Goal: Task Accomplishment & Management: Use online tool/utility

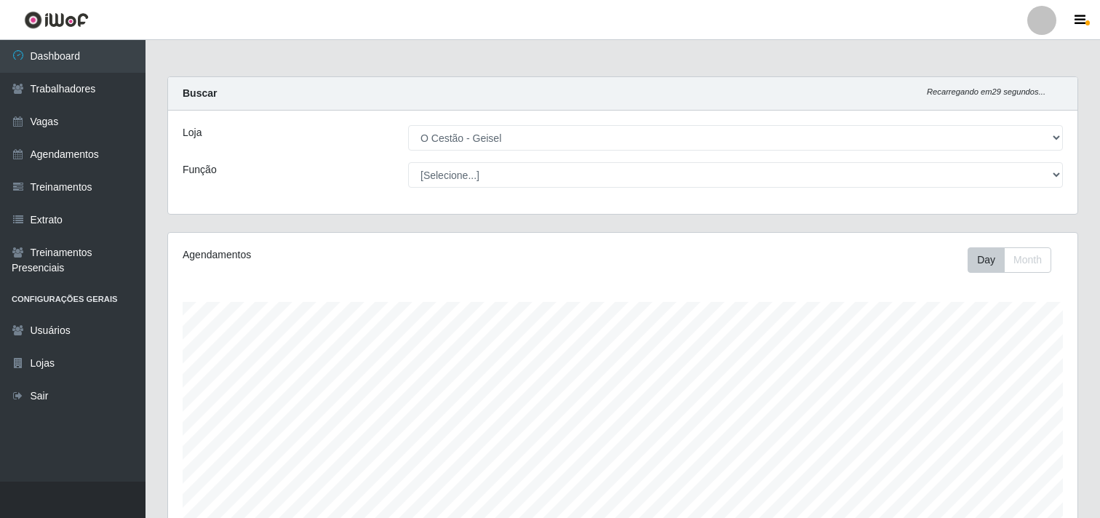
select select "224"
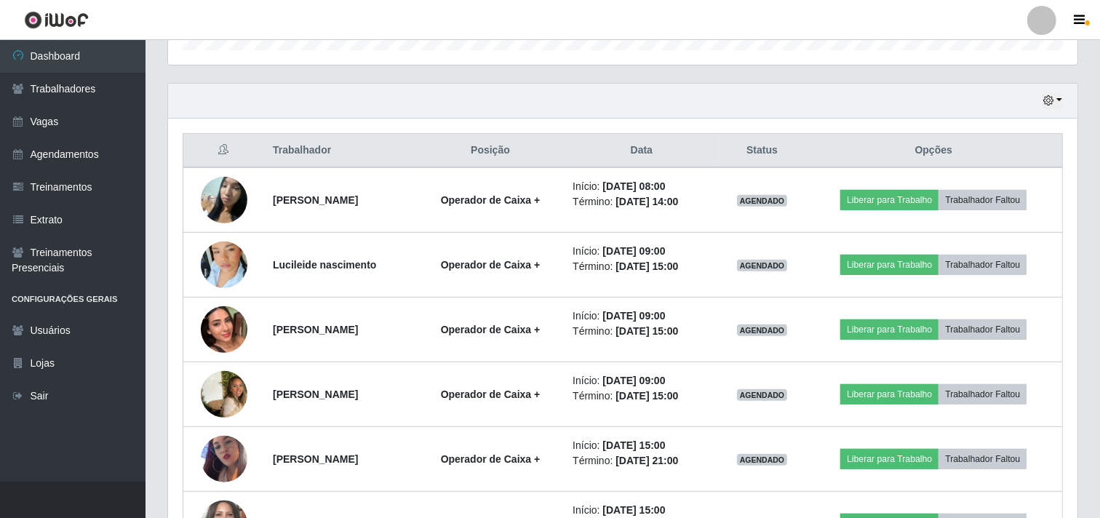
scroll to position [384, 0]
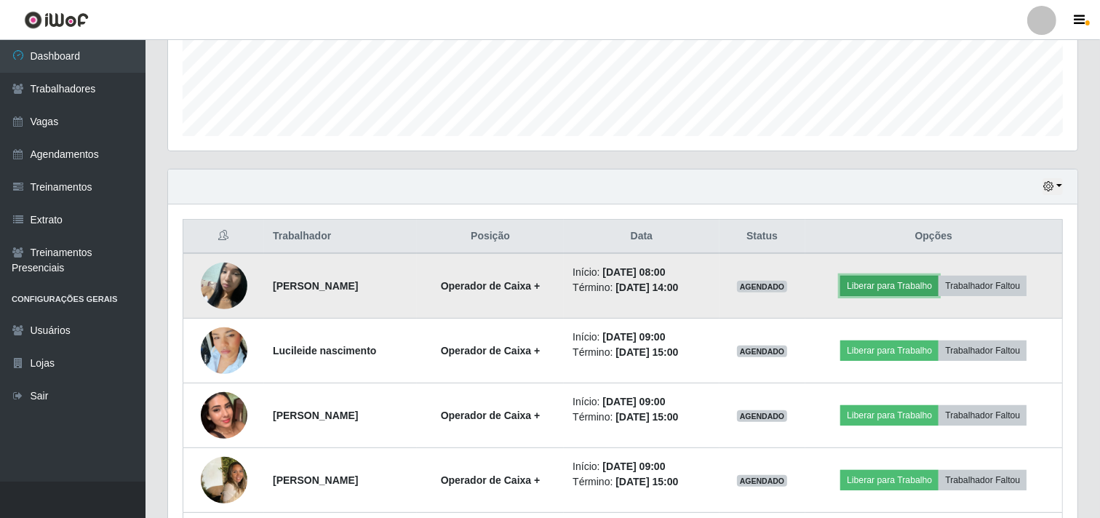
click at [903, 286] on button "Liberar para Trabalho" at bounding box center [889, 286] width 98 height 20
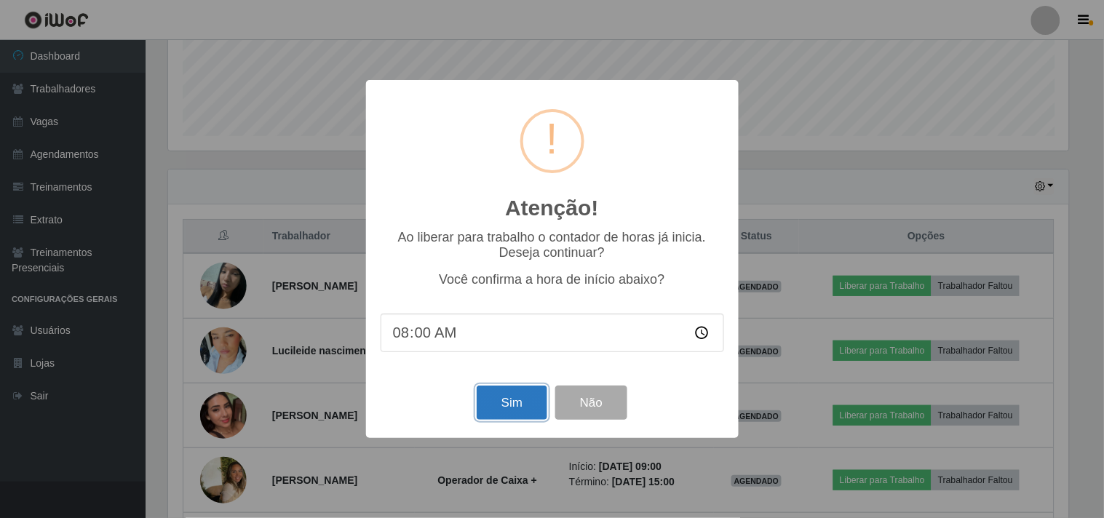
click at [506, 404] on button "Sim" at bounding box center [511, 403] width 71 height 34
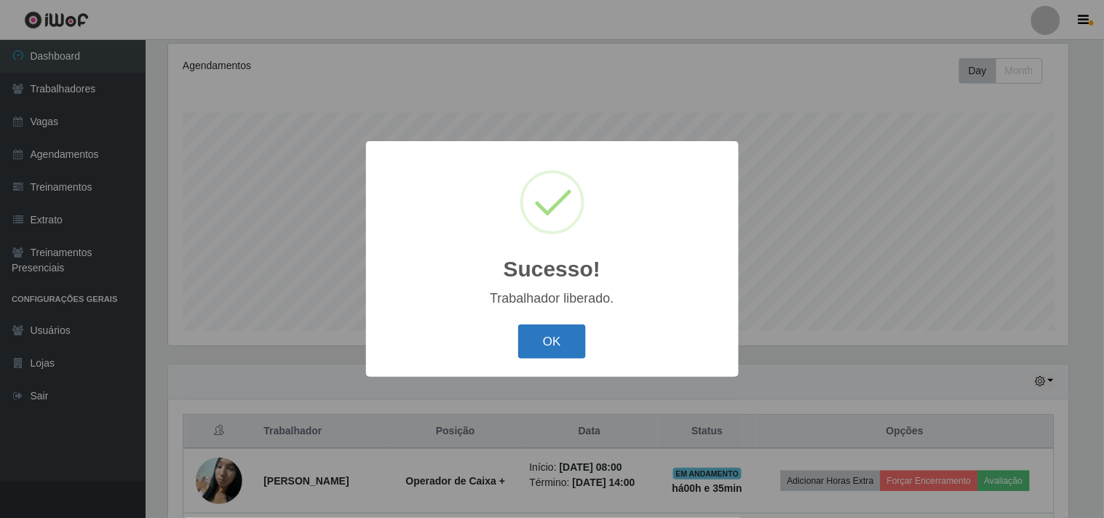
click at [565, 338] on button "OK" at bounding box center [552, 341] width 68 height 34
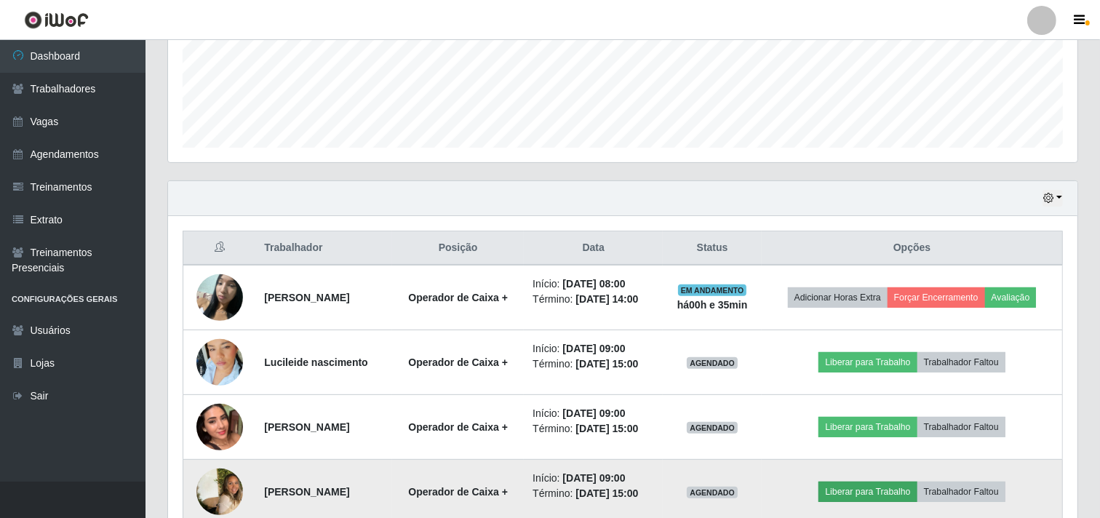
scroll to position [351, 0]
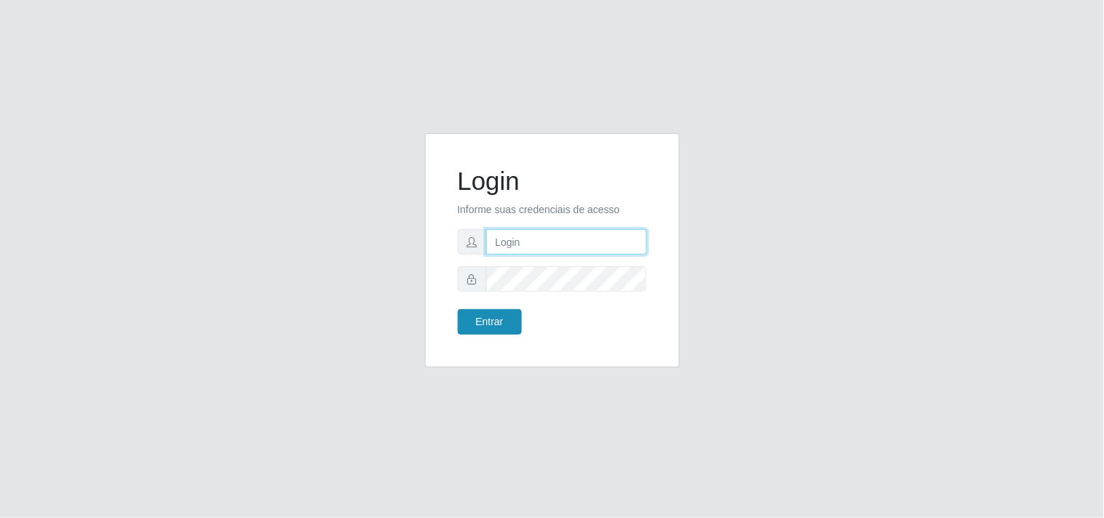
type input "analucia@cestao"
click at [505, 326] on button "Entrar" at bounding box center [490, 321] width 64 height 25
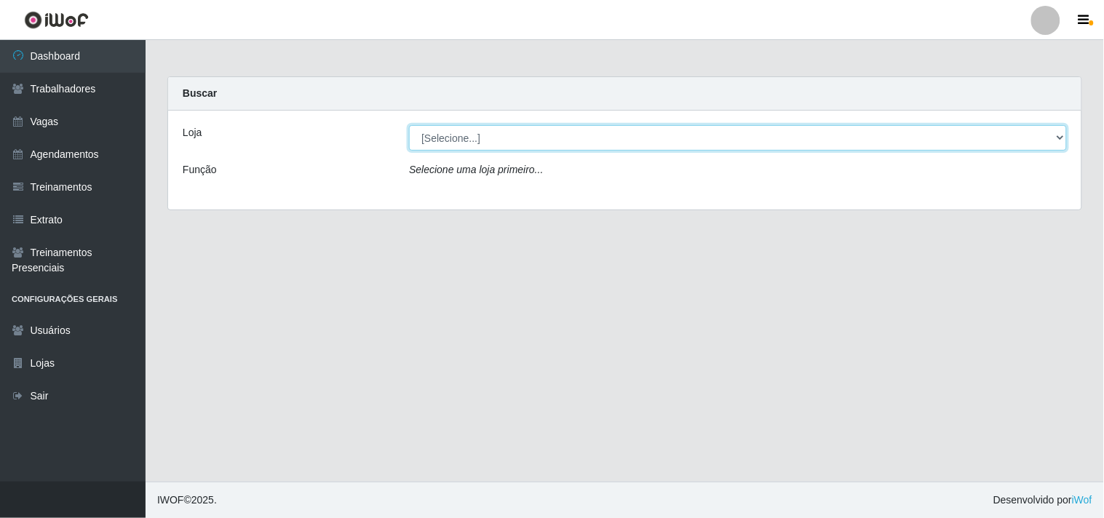
click at [1062, 138] on select "[Selecione...] O Cestão - Geisel" at bounding box center [738, 137] width 658 height 25
select select "224"
click at [409, 125] on select "[Selecione...] O Cestão - Geisel" at bounding box center [738, 137] width 658 height 25
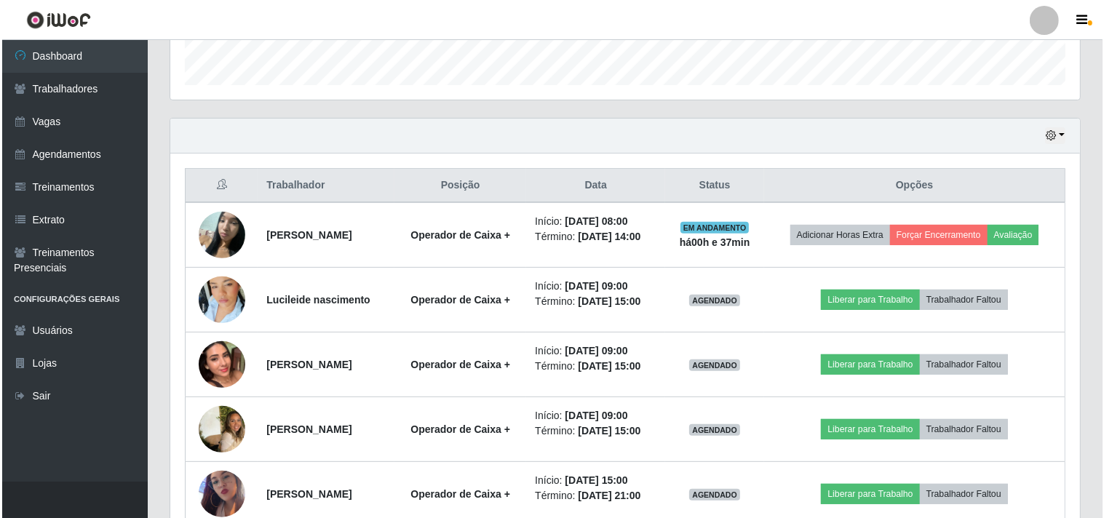
scroll to position [484, 0]
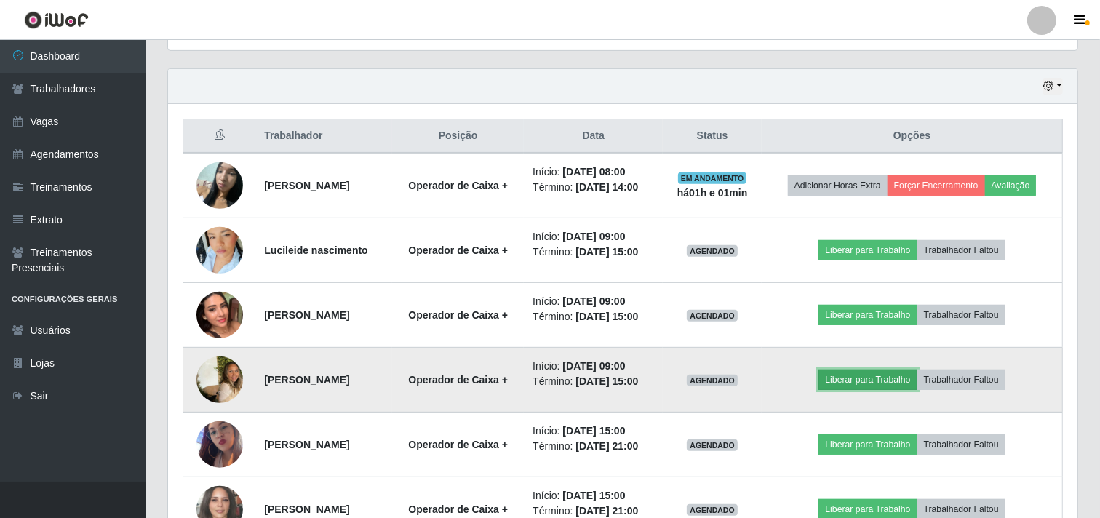
click at [853, 377] on button "Liberar para Trabalho" at bounding box center [867, 380] width 98 height 20
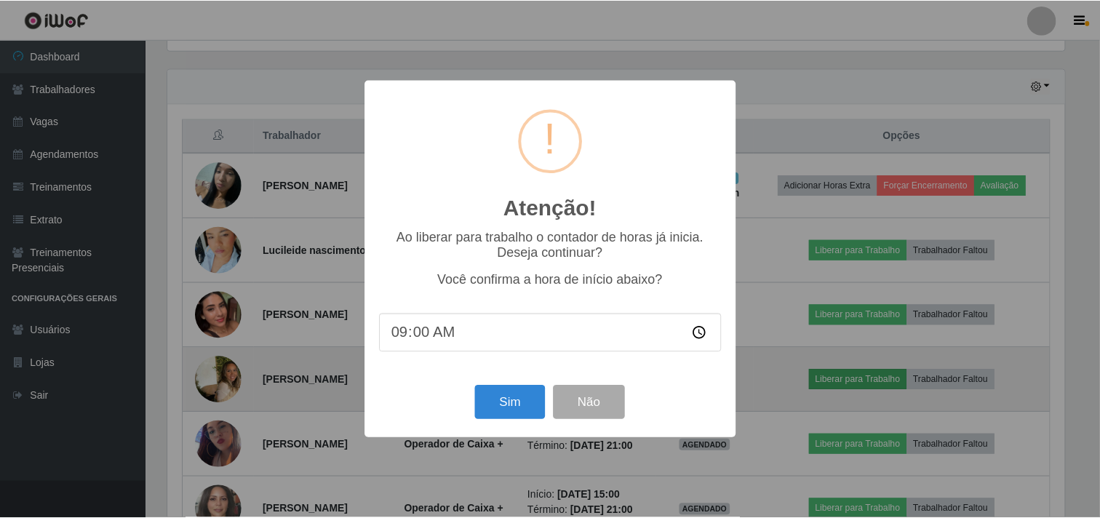
scroll to position [301, 900]
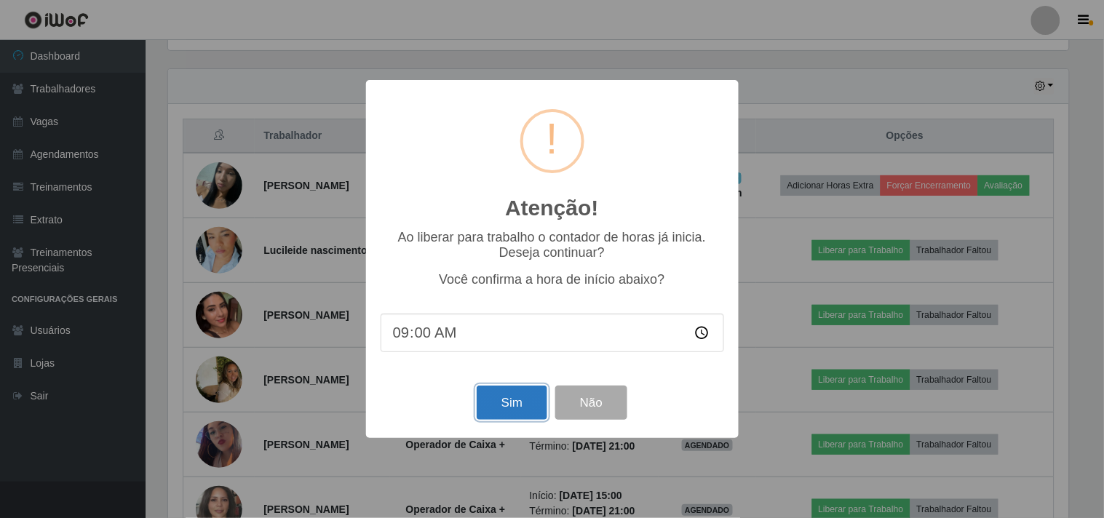
click at [520, 401] on button "Sim" at bounding box center [511, 403] width 71 height 34
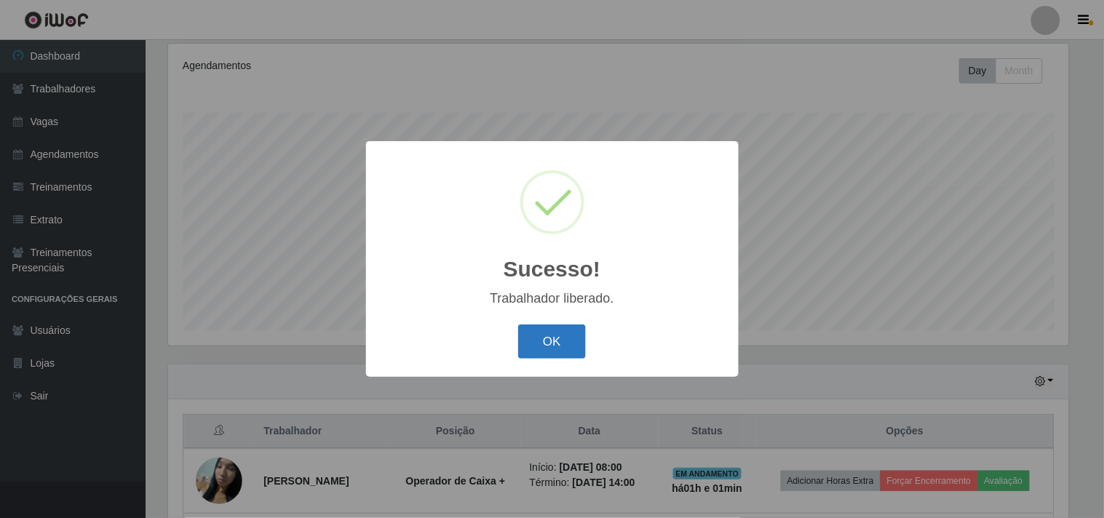
click at [549, 344] on button "OK" at bounding box center [552, 341] width 68 height 34
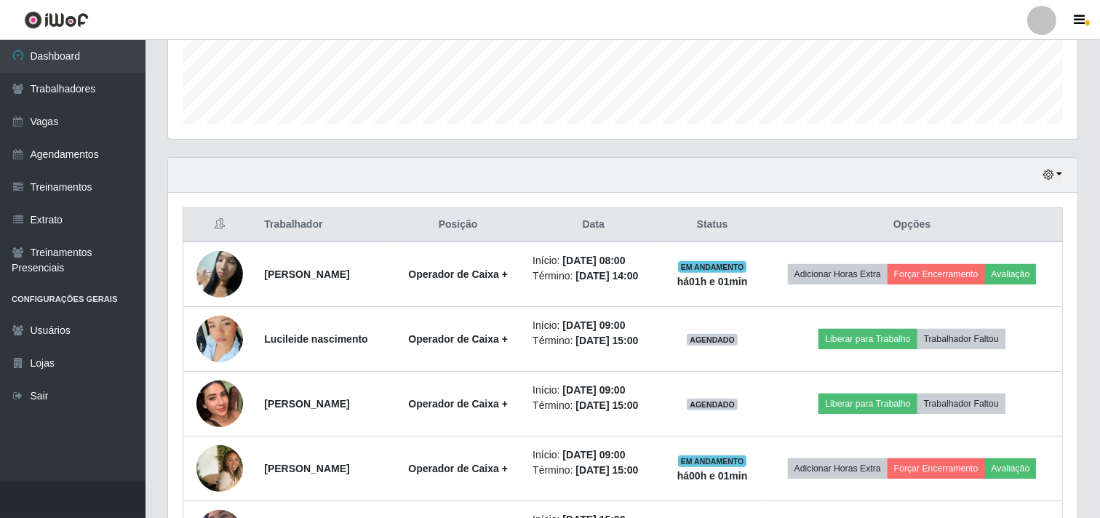
scroll to position [431, 0]
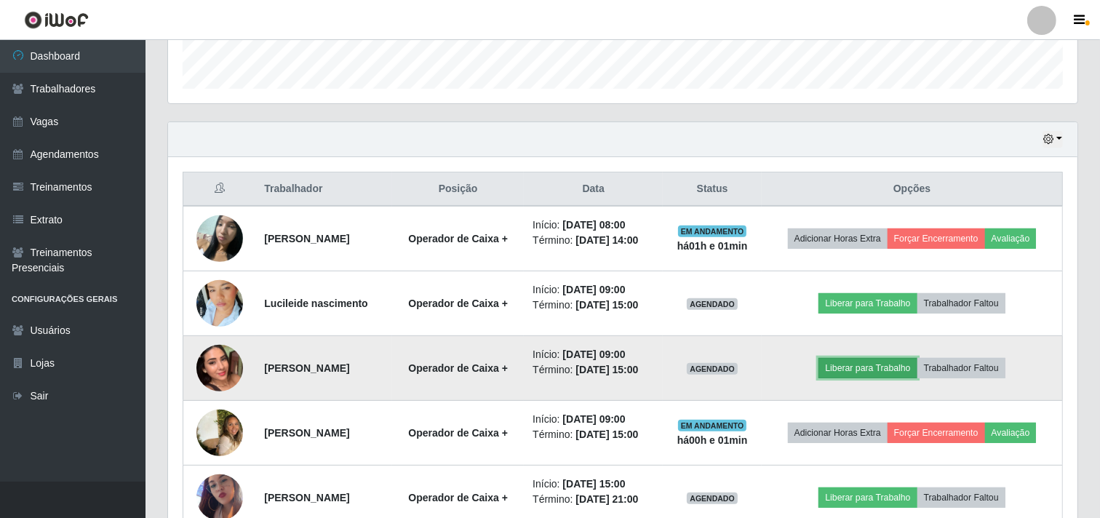
click at [861, 368] on button "Liberar para Trabalho" at bounding box center [867, 368] width 98 height 20
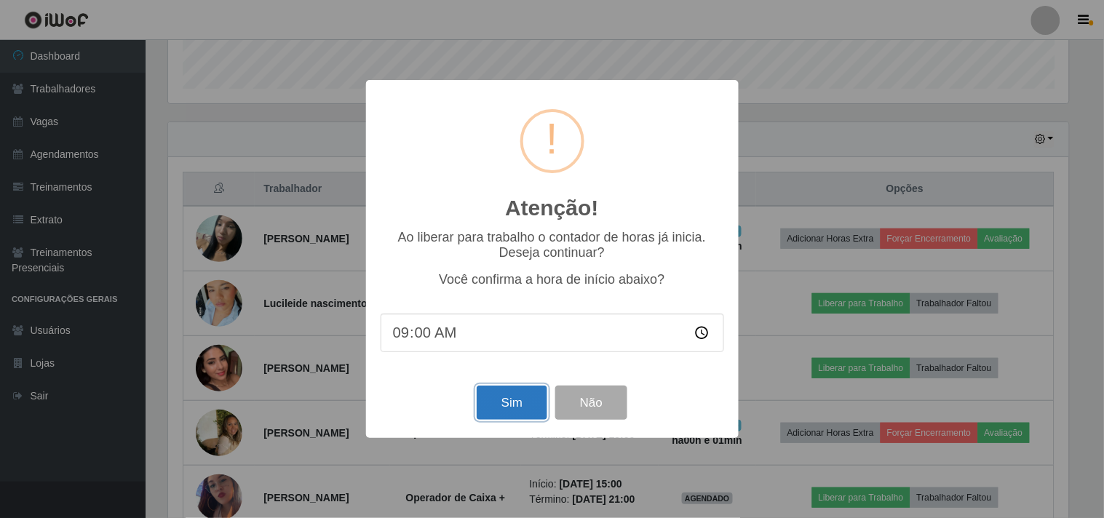
click at [513, 397] on button "Sim" at bounding box center [511, 403] width 71 height 34
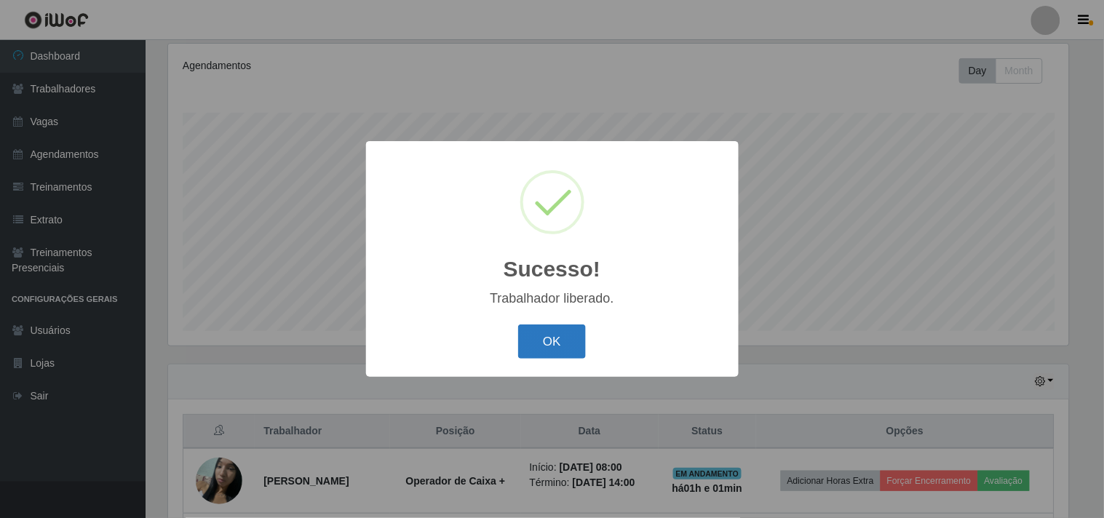
click at [541, 342] on button "OK" at bounding box center [552, 341] width 68 height 34
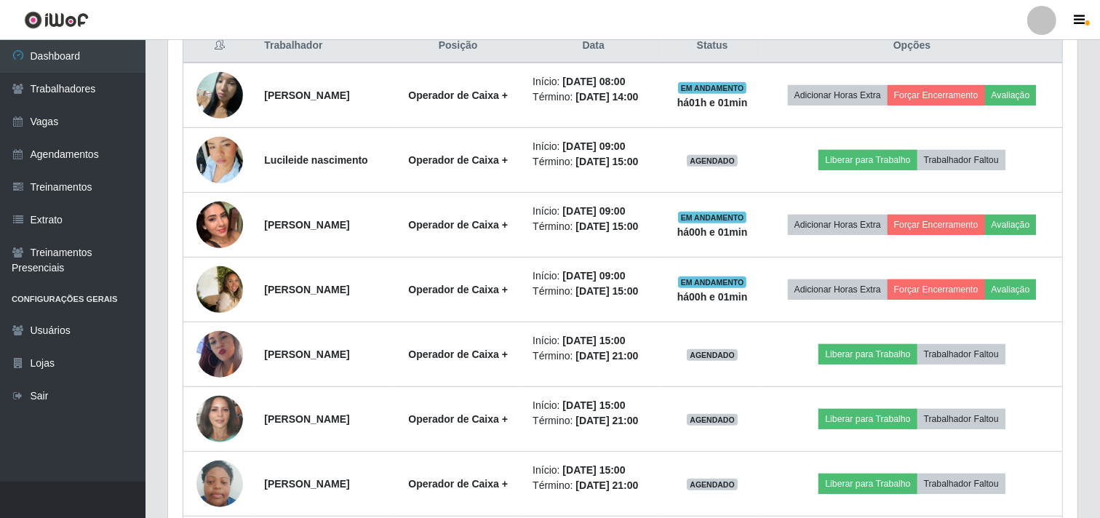
scroll to position [593, 0]
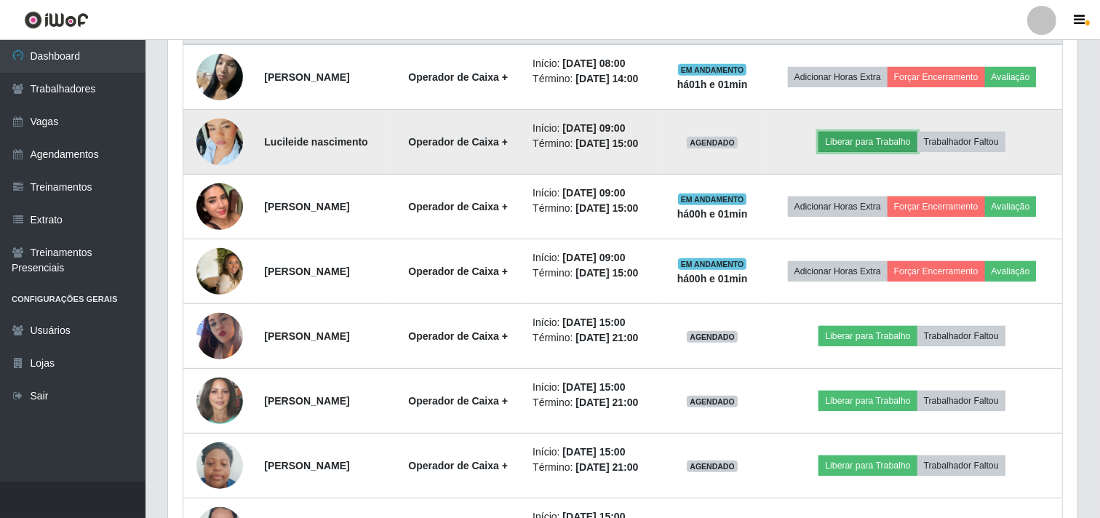
click at [874, 143] on button "Liberar para Trabalho" at bounding box center [867, 142] width 98 height 20
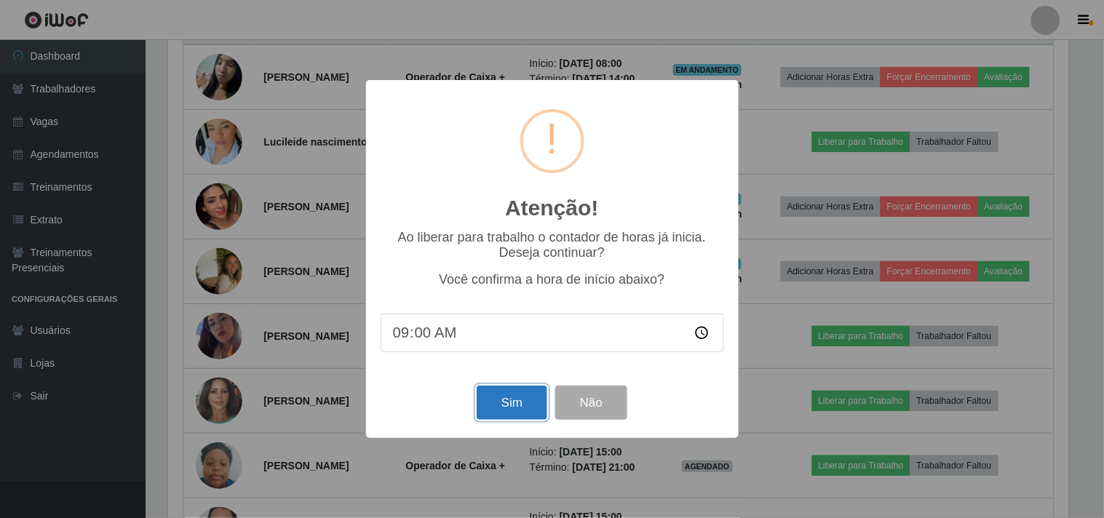
click at [504, 404] on button "Sim" at bounding box center [511, 403] width 71 height 34
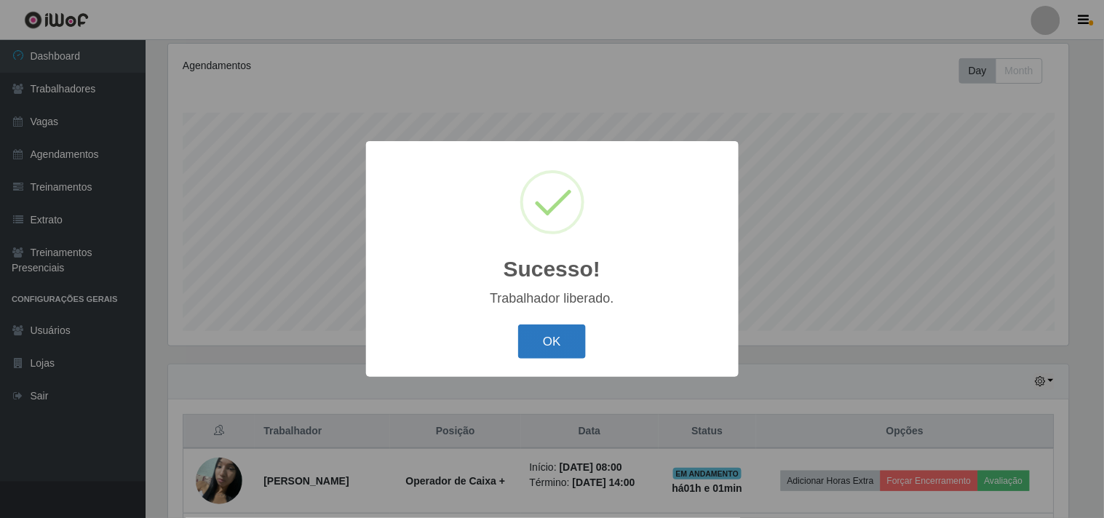
click at [548, 344] on button "OK" at bounding box center [552, 341] width 68 height 34
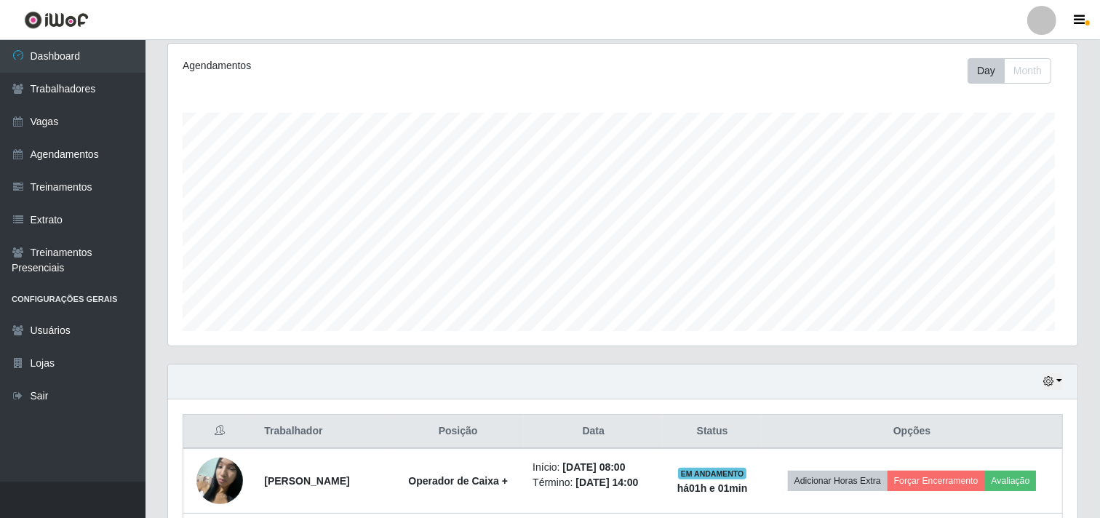
scroll to position [301, 909]
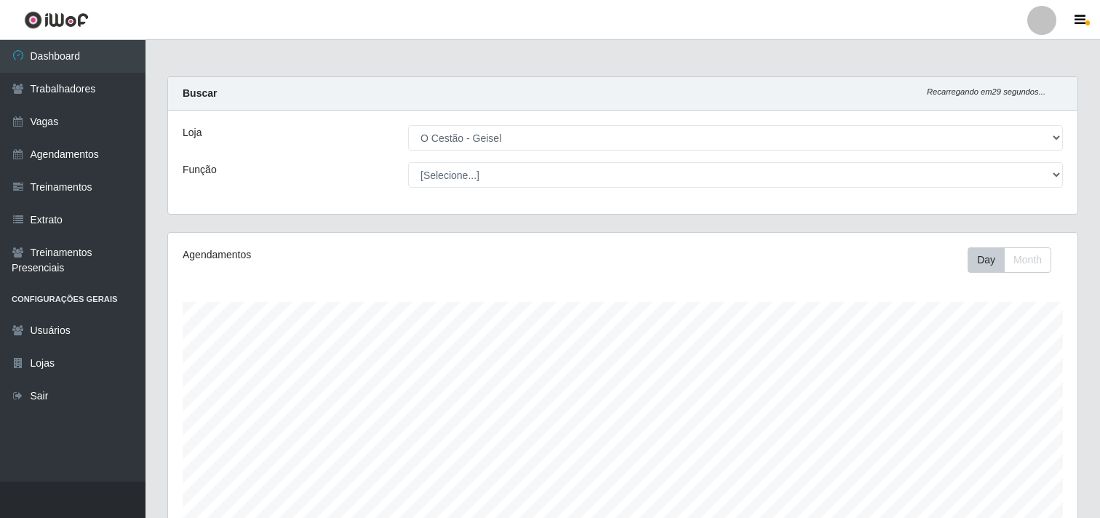
select select "224"
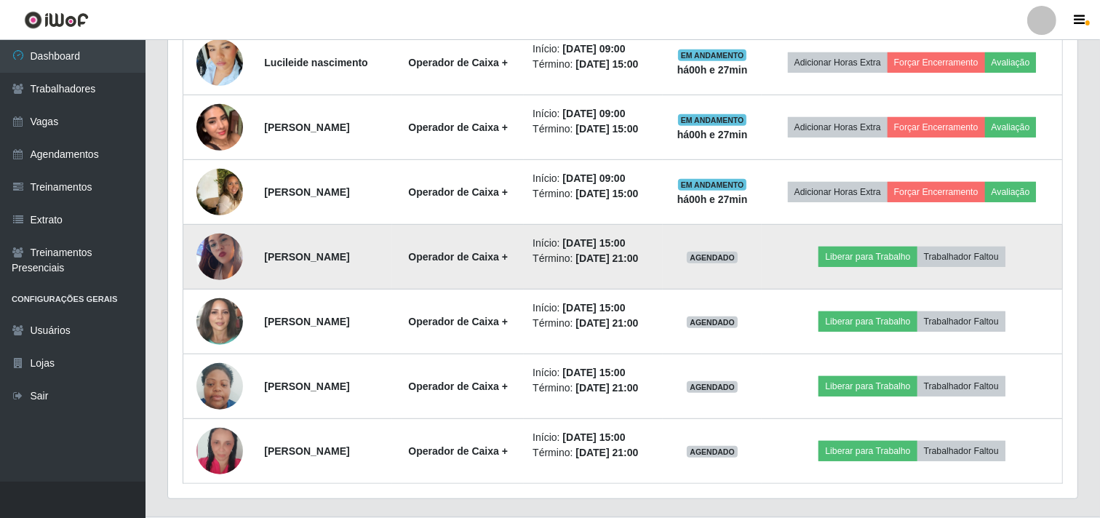
scroll to position [674, 0]
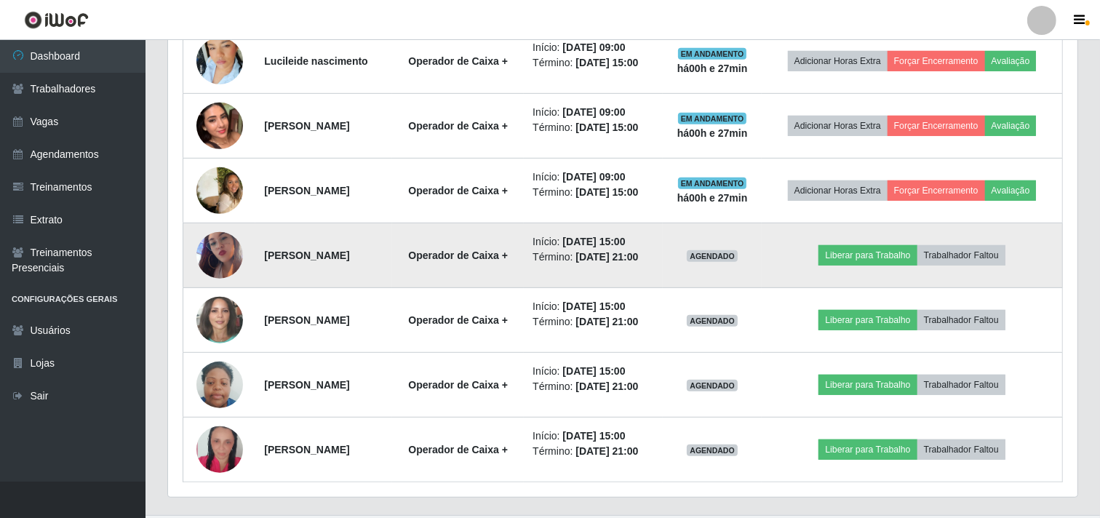
click at [221, 258] on img at bounding box center [219, 255] width 47 height 83
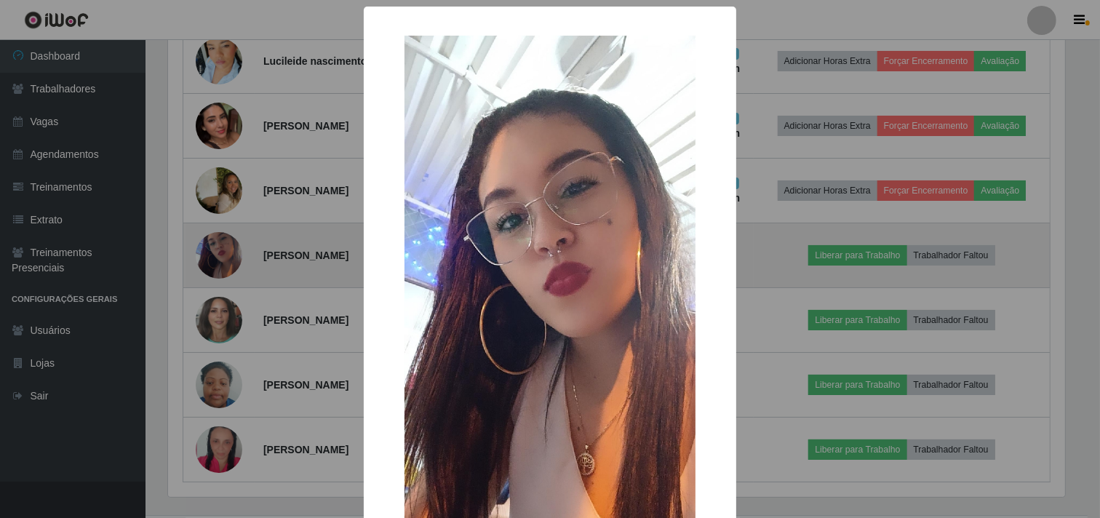
scroll to position [301, 900]
click at [221, 258] on div "× OK Cancel" at bounding box center [552, 259] width 1104 height 518
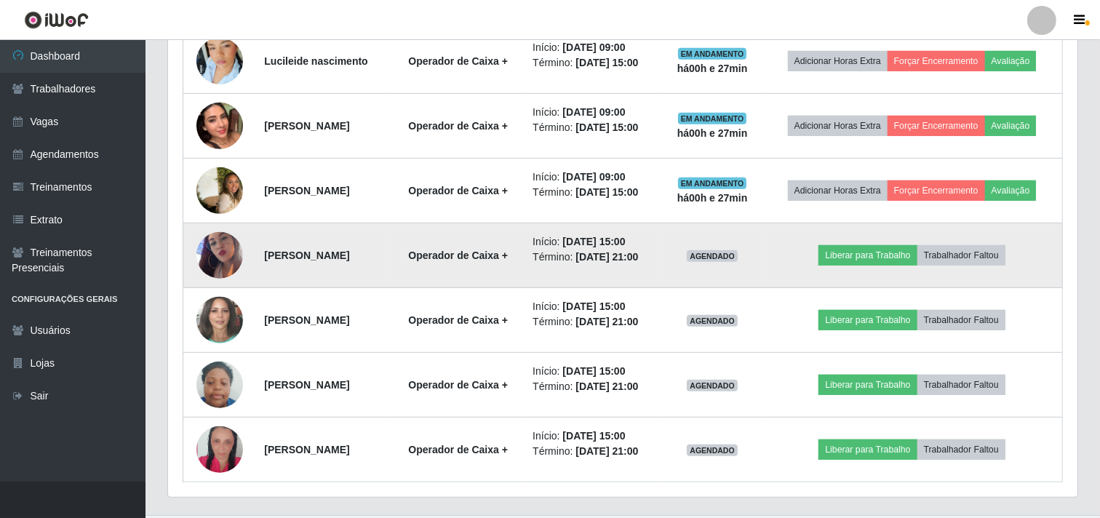
scroll to position [301, 909]
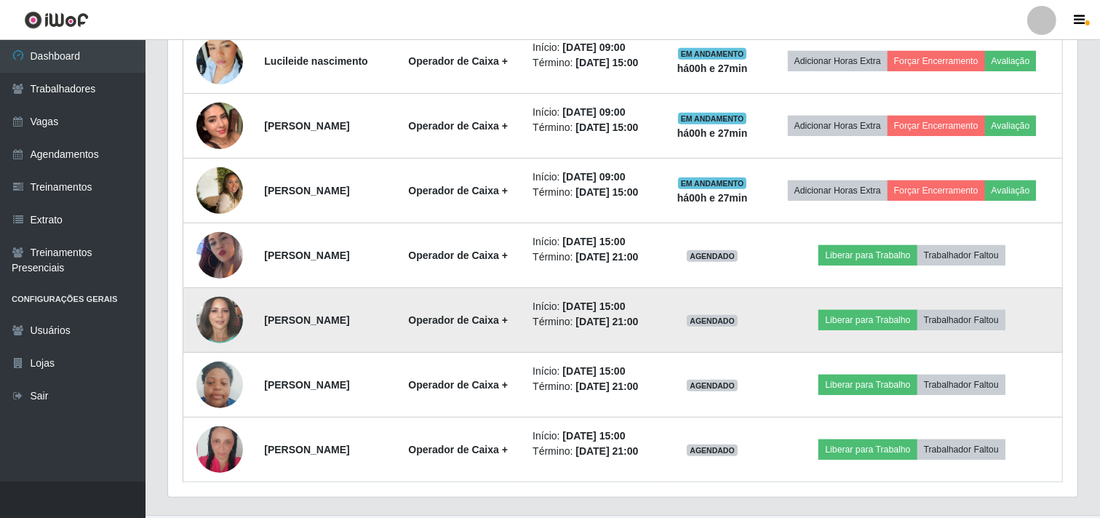
click at [230, 308] on img at bounding box center [219, 319] width 47 height 55
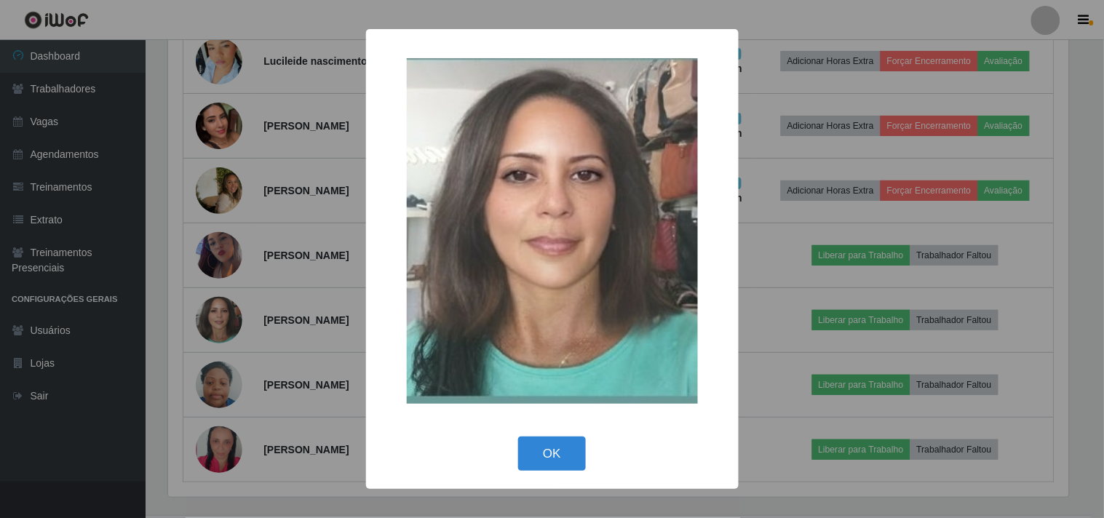
click at [231, 308] on div "× OK Cancel" at bounding box center [552, 259] width 1104 height 518
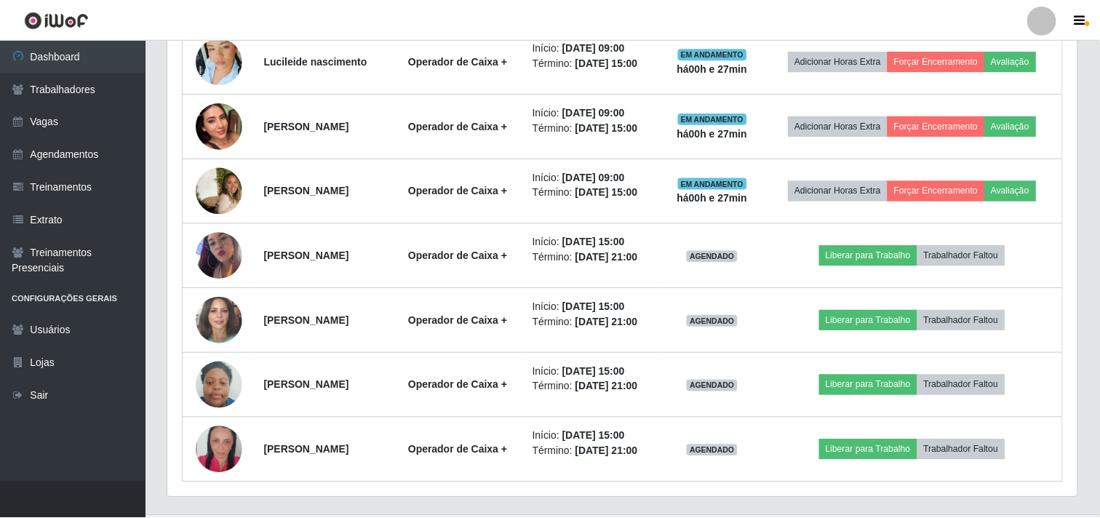
scroll to position [301, 909]
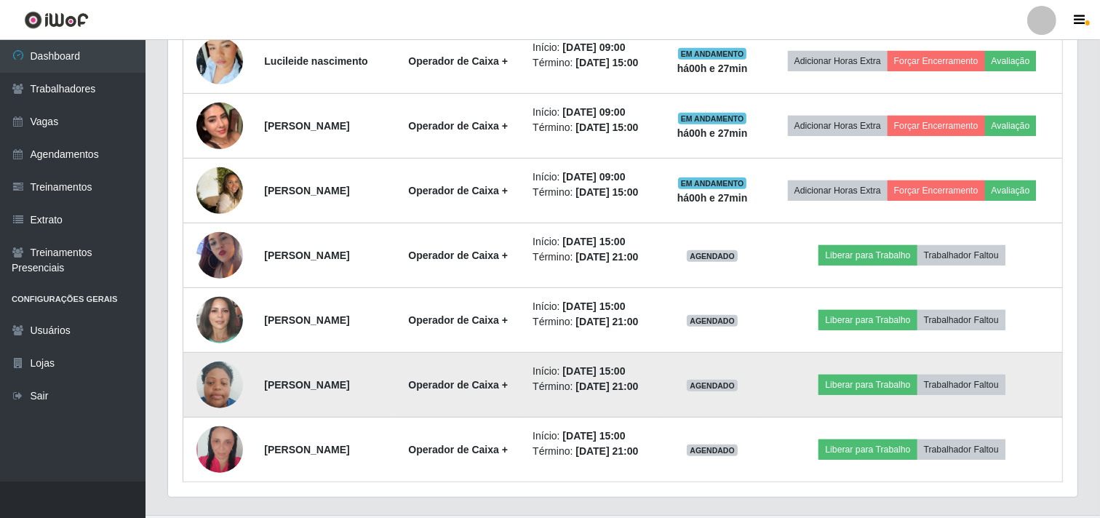
click at [207, 381] on img at bounding box center [219, 385] width 47 height 62
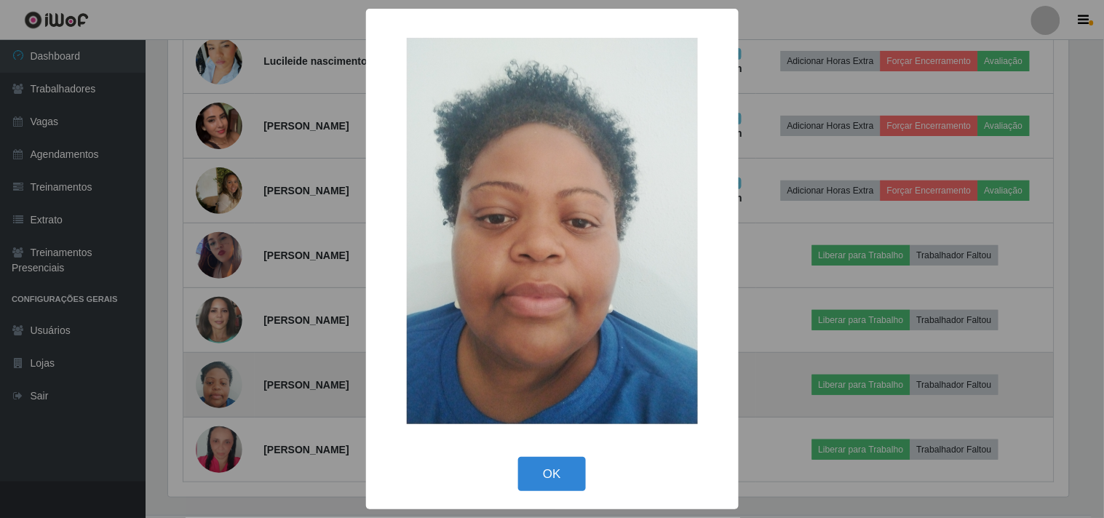
click at [207, 381] on div "× OK Cancel" at bounding box center [552, 259] width 1104 height 518
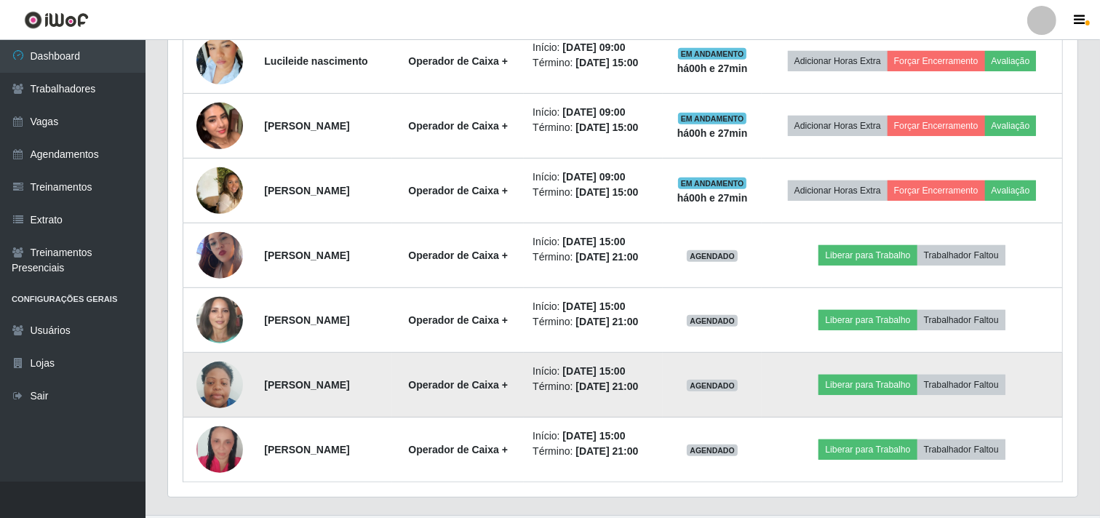
scroll to position [301, 909]
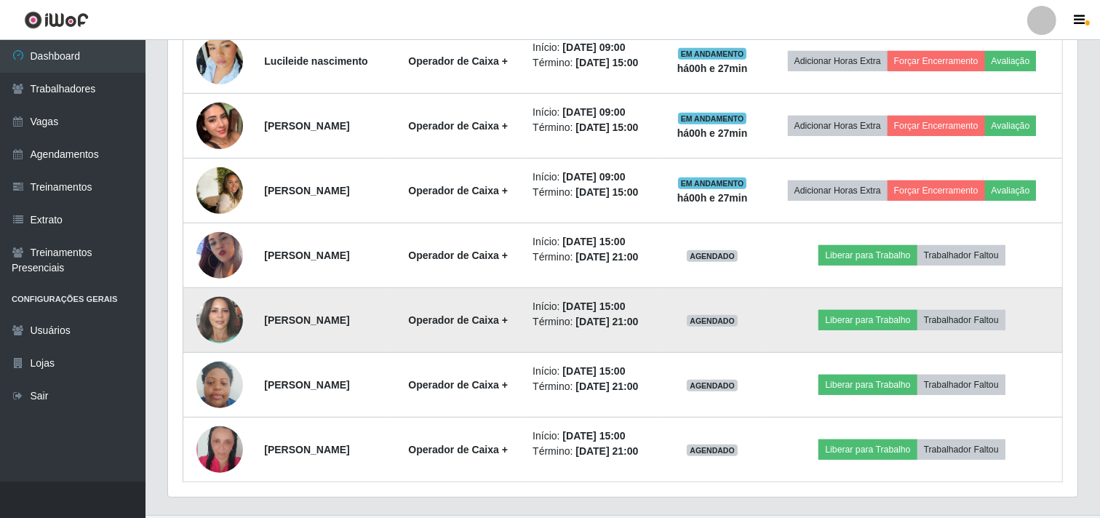
click at [210, 325] on img at bounding box center [219, 319] width 47 height 55
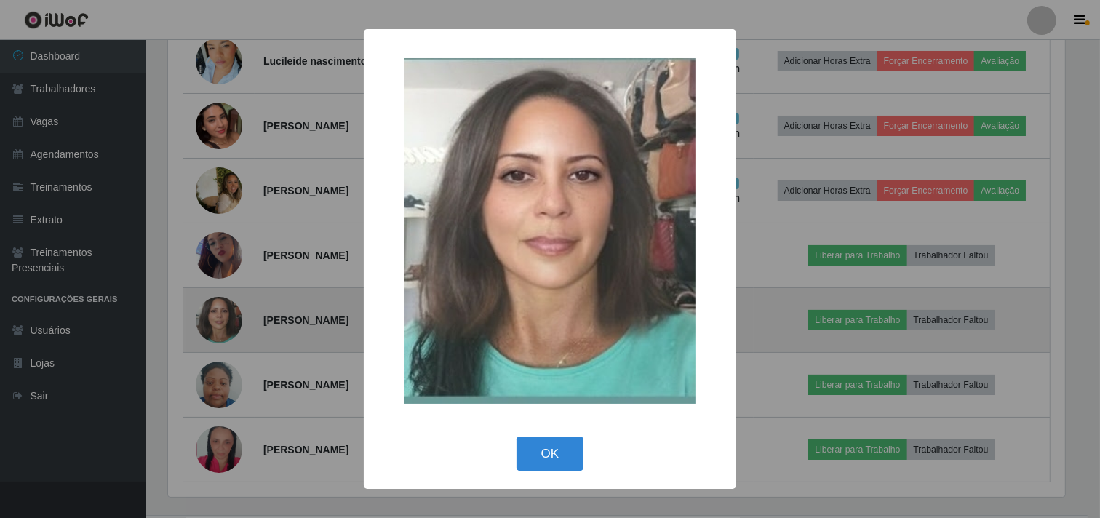
scroll to position [301, 900]
click at [210, 325] on div "× OK Cancel" at bounding box center [552, 259] width 1104 height 518
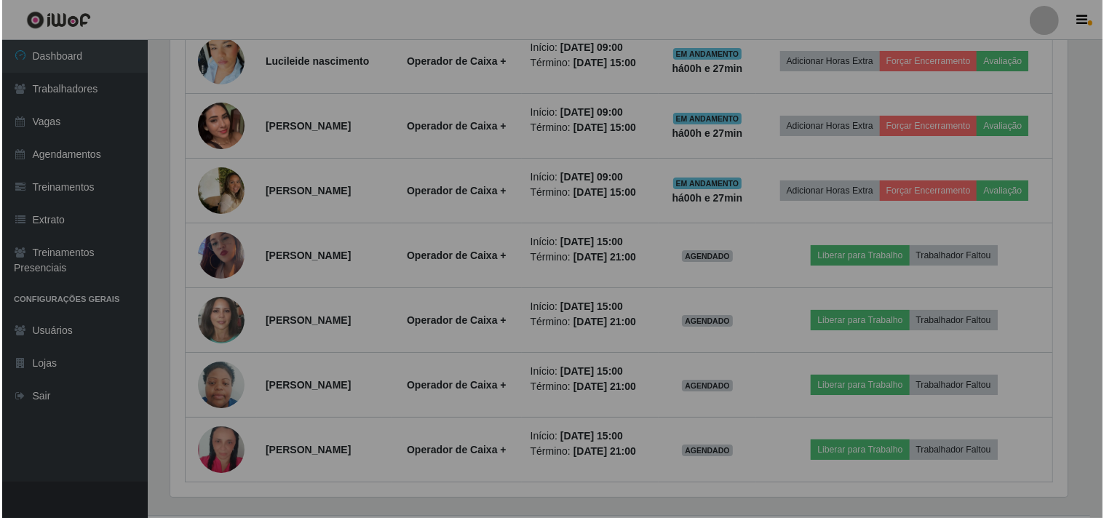
scroll to position [301, 909]
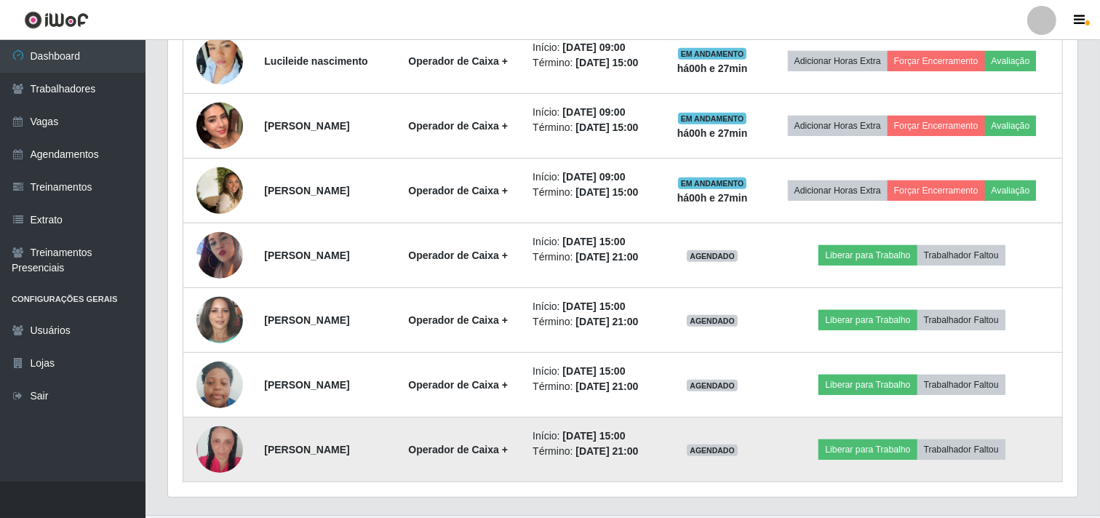
click at [206, 449] on img at bounding box center [219, 449] width 47 height 69
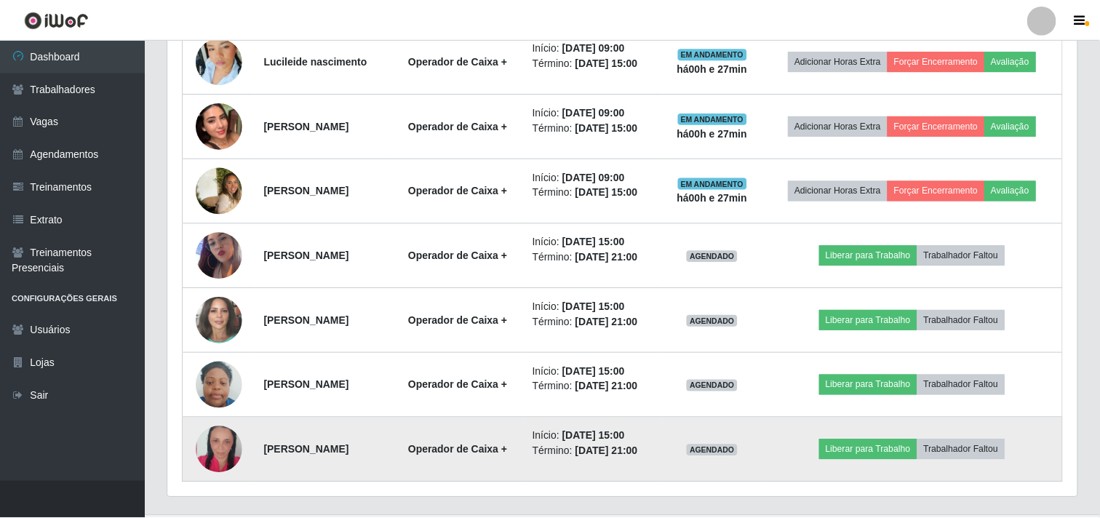
scroll to position [301, 900]
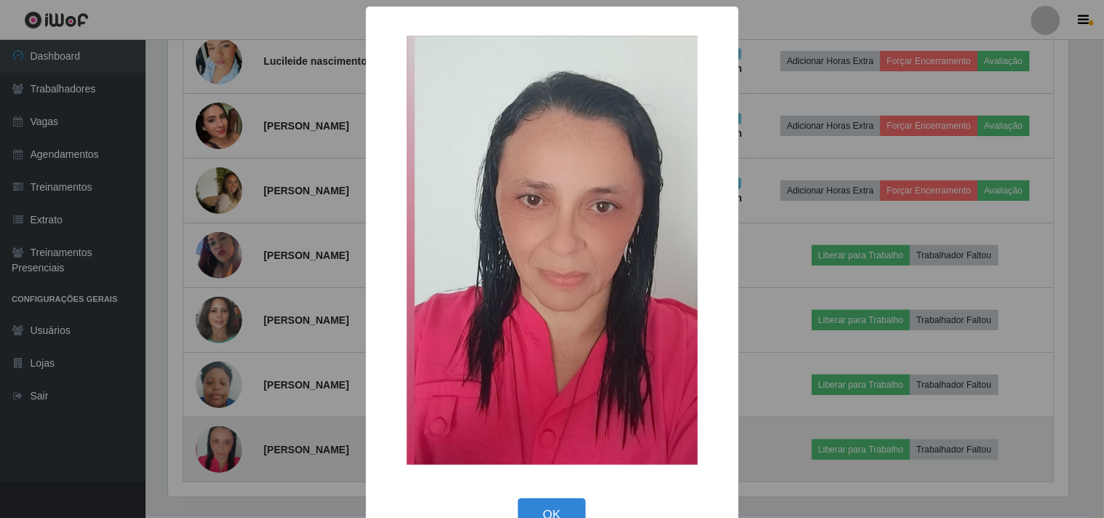
click at [206, 449] on div "× OK Cancel" at bounding box center [552, 259] width 1104 height 518
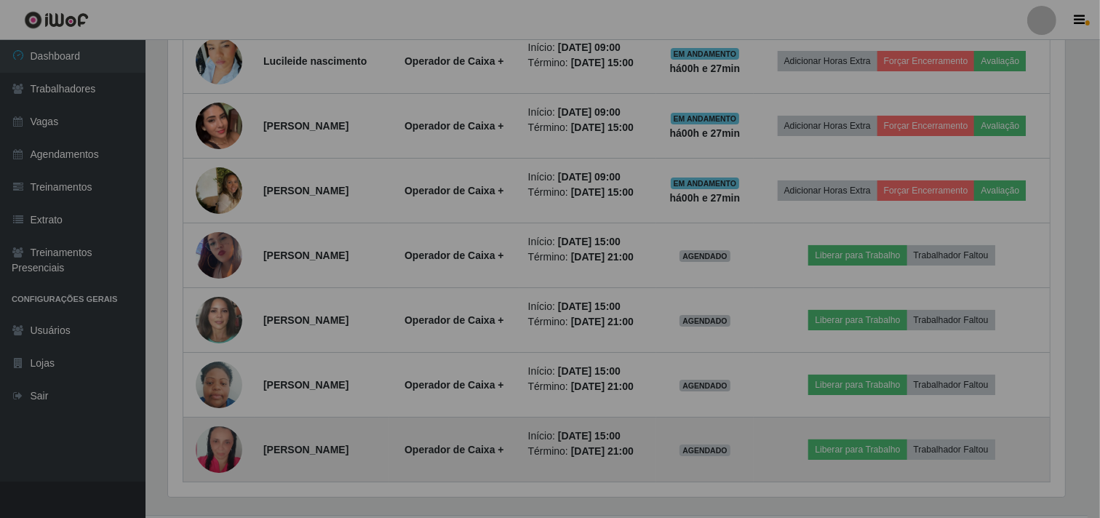
scroll to position [301, 909]
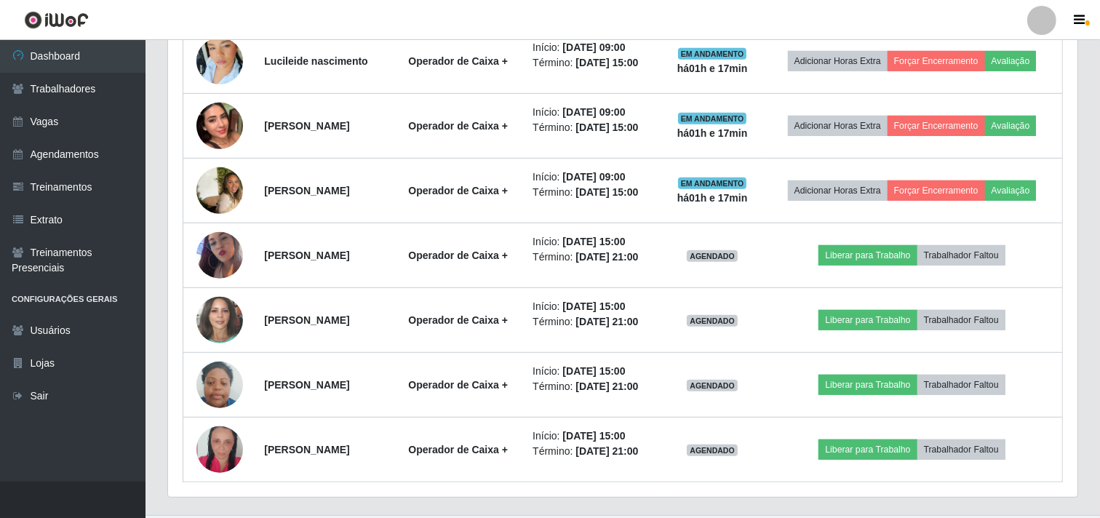
click at [745, 12] on header "Perfil Alterar Senha Sair" at bounding box center [550, 20] width 1100 height 40
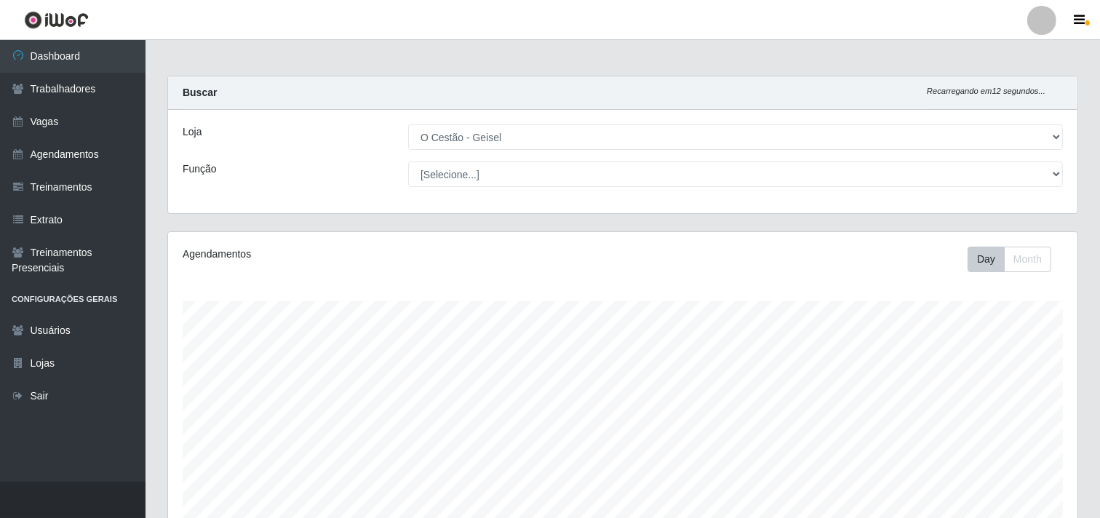
scroll to position [0, 0]
